Goal: Transaction & Acquisition: Download file/media

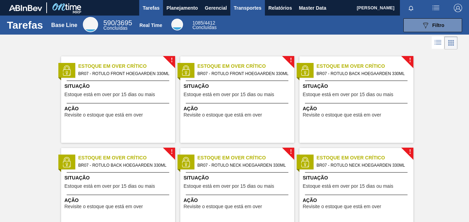
click at [250, 4] on span "Transportes" at bounding box center [248, 8] width 28 height 8
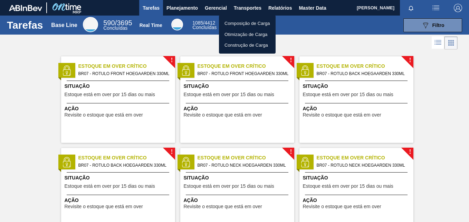
click at [279, 8] on div at bounding box center [234, 111] width 469 height 222
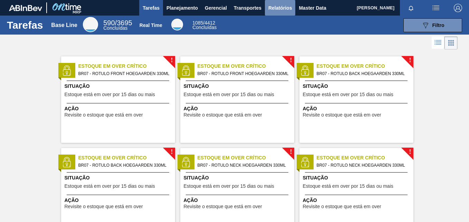
click at [283, 11] on span "Relatórios" at bounding box center [281, 8] width 24 height 8
click at [272, 11] on span "Relatórios" at bounding box center [281, 8] width 24 height 8
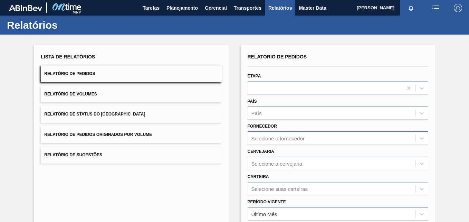
click at [274, 140] on div "Selecione o fornecedor" at bounding box center [278, 138] width 53 height 6
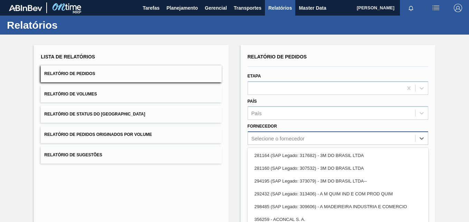
paste input "279725"
type input "279725"
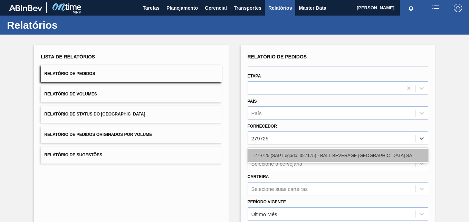
click at [277, 152] on div "279725 (SAP Legado: 327175) - BALL BEVERAGE [GEOGRAPHIC_DATA] SA" at bounding box center [338, 155] width 181 height 13
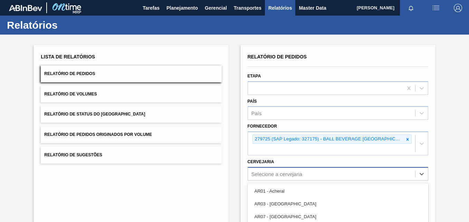
click at [273, 173] on div "option AR11 - [PERSON_NAME] focused, 5 of 92. 92 results available. Use Up and …" at bounding box center [338, 173] width 181 height 13
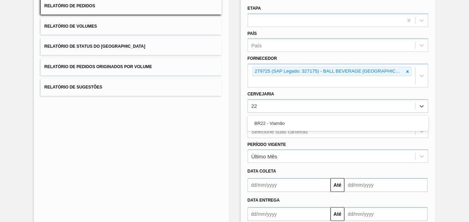
type input "22"
click at [279, 131] on div "Selecione suas carteiras" at bounding box center [338, 130] width 181 height 13
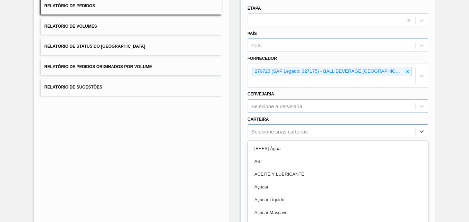
scroll to position [93, 0]
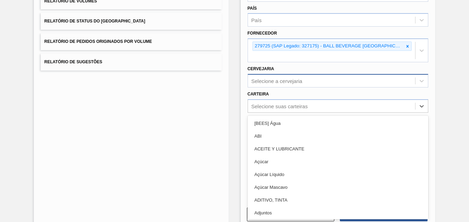
click at [279, 79] on div "Selecione a cervejaria" at bounding box center [277, 81] width 51 height 6
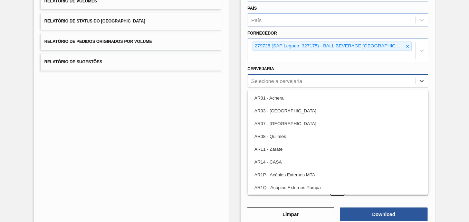
type input "22"
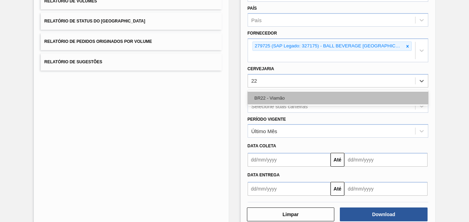
click at [285, 96] on div "BR22 - Viamão" at bounding box center [338, 98] width 181 height 13
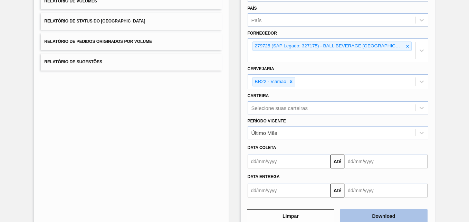
click at [359, 218] on button "Download" at bounding box center [384, 216] width 88 height 14
